Goal: Check status: Check status

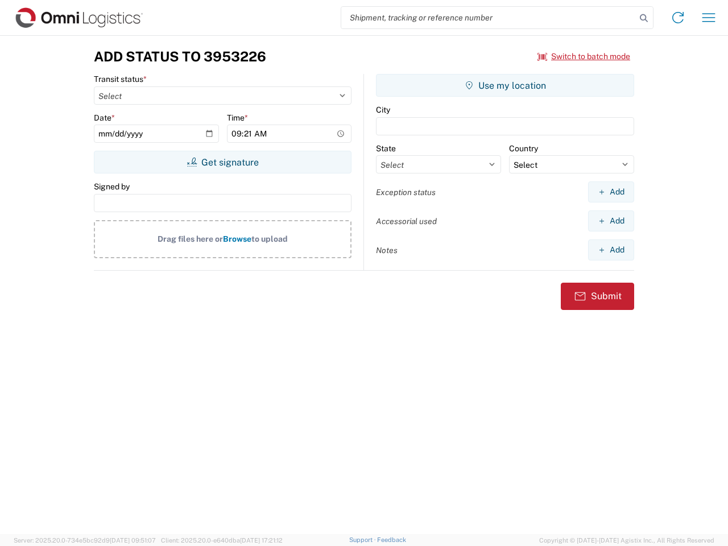
click at [489, 18] on input "search" at bounding box center [488, 18] width 295 height 22
click at [644, 18] on icon at bounding box center [644, 18] width 16 height 16
click at [678, 18] on icon at bounding box center [678, 18] width 18 height 18
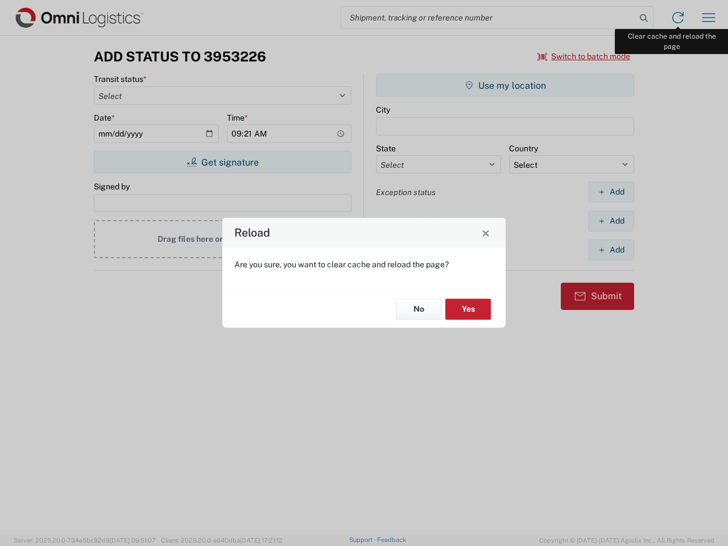
click at [709, 18] on div "Reload Are you sure, you want to clear cache and reload the page? No Yes" at bounding box center [364, 273] width 728 height 546
click at [584, 56] on div "Reload Are you sure, you want to clear cache and reload the page? No Yes" at bounding box center [364, 273] width 728 height 546
click at [222, 162] on div "Reload Are you sure, you want to clear cache and reload the page? No Yes" at bounding box center [364, 273] width 728 height 546
click at [505, 85] on div "Reload Are you sure, you want to clear cache and reload the page? No Yes" at bounding box center [364, 273] width 728 height 546
click at [611, 192] on div "Reload Are you sure, you want to clear cache and reload the page? No Yes" at bounding box center [364, 273] width 728 height 546
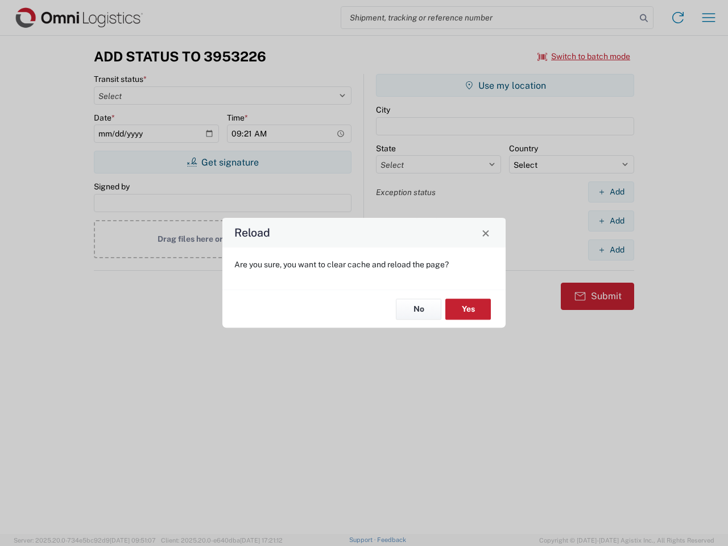
click at [611, 221] on div "Reload Are you sure, you want to clear cache and reload the page? No Yes" at bounding box center [364, 273] width 728 height 546
click at [611, 250] on div "Reload Are you sure, you want to clear cache and reload the page? No Yes" at bounding box center [364, 273] width 728 height 546
